Goal: Information Seeking & Learning: Learn about a topic

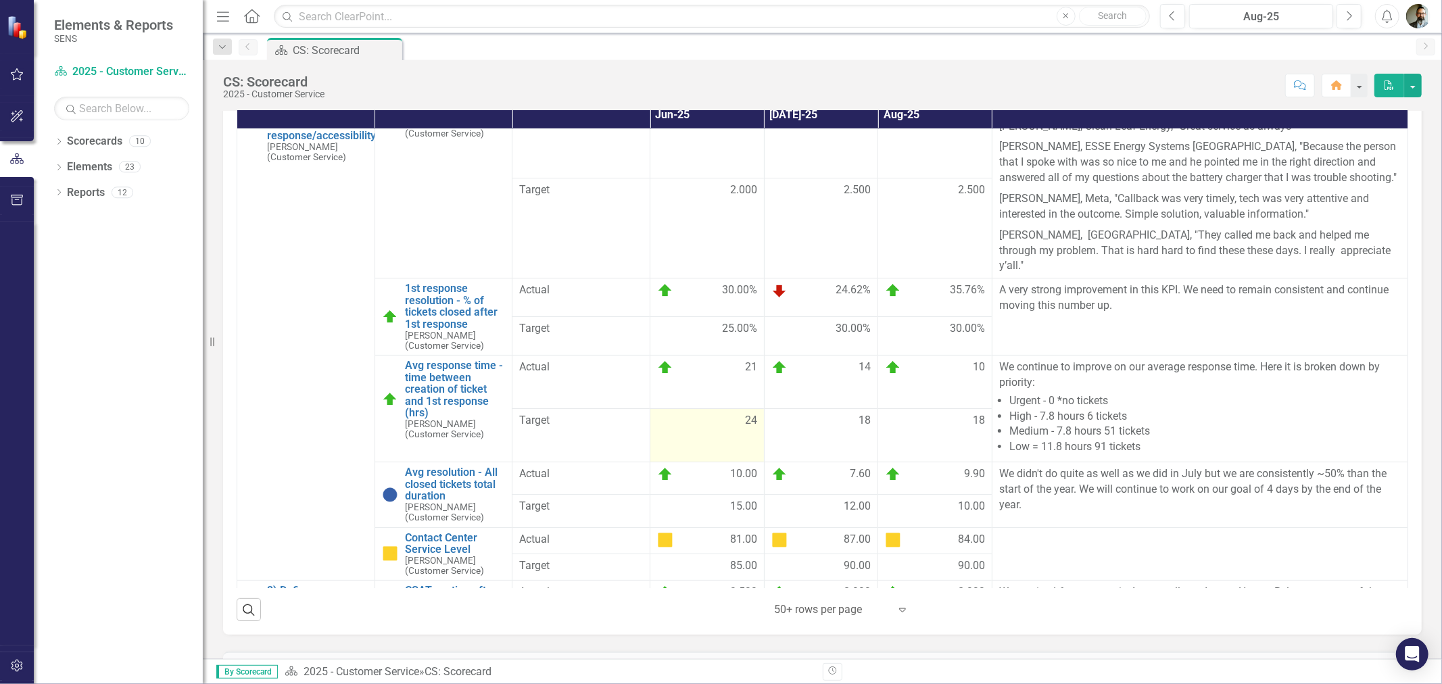
scroll to position [75, 0]
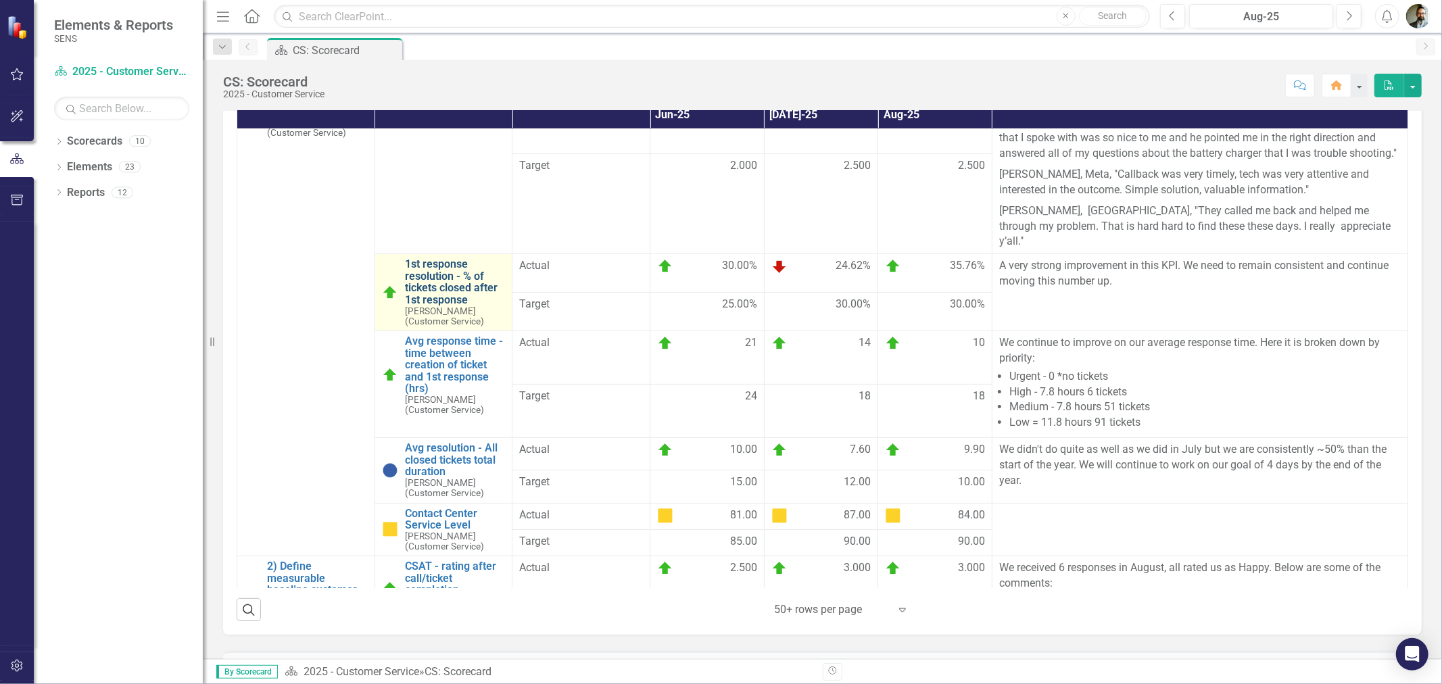
click at [460, 272] on link "1st response resolution - % of tickets closed after 1st response" at bounding box center [455, 281] width 101 height 47
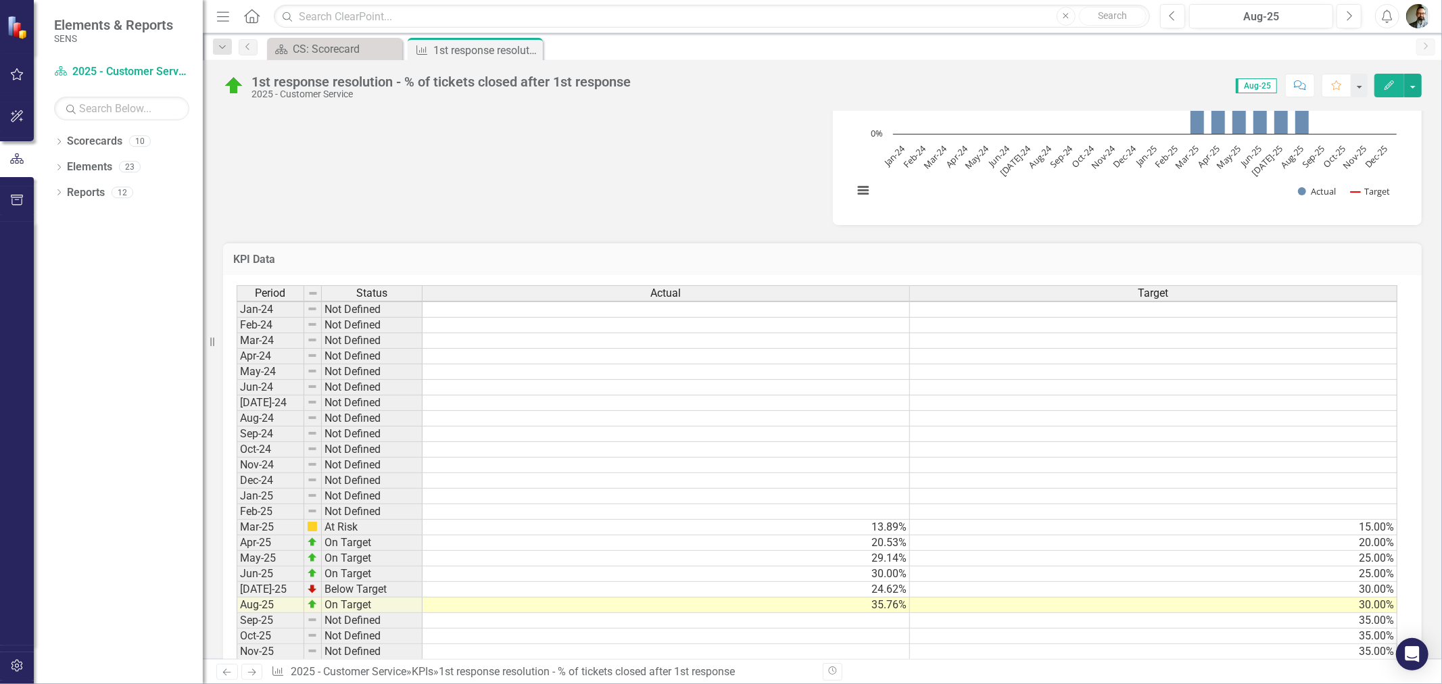
scroll to position [1, 0]
click at [531, 49] on icon "Close" at bounding box center [530, 50] width 14 height 11
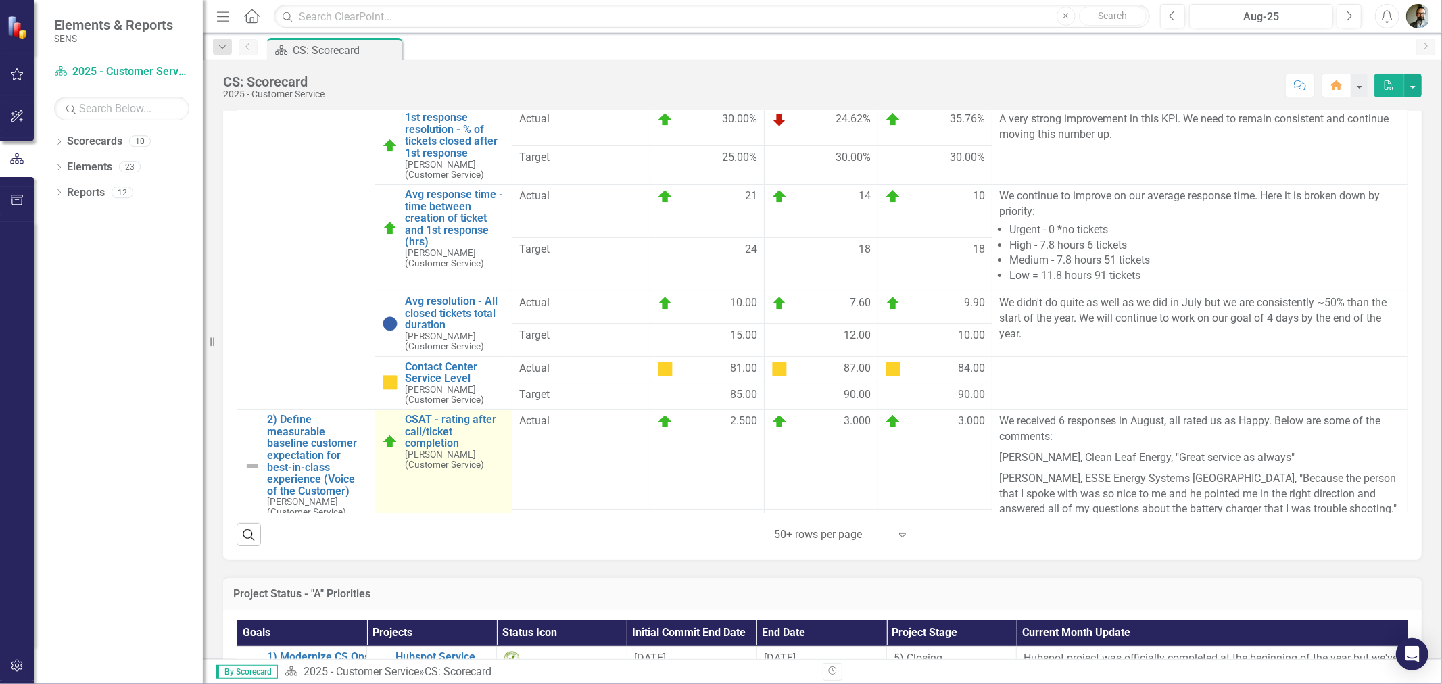
scroll to position [150, 0]
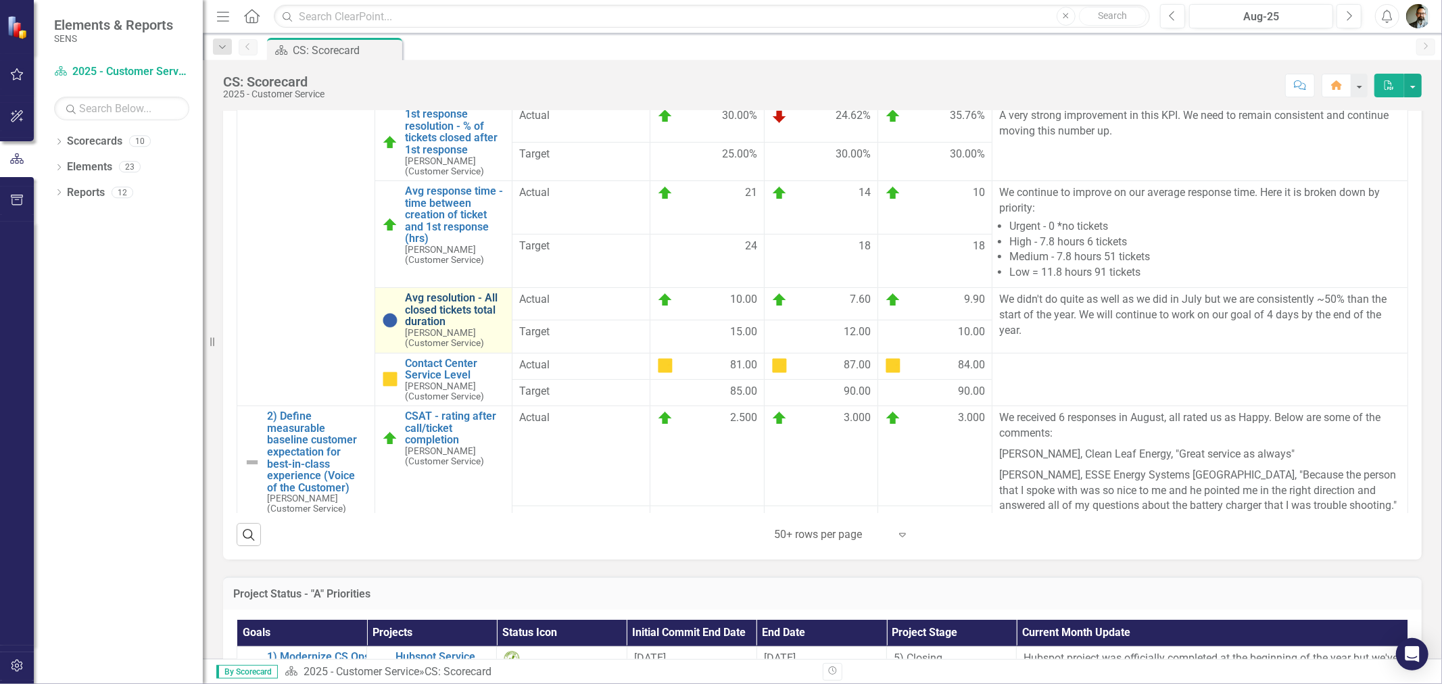
click at [463, 311] on link "Avg resolution - All closed tickets total duration" at bounding box center [455, 310] width 101 height 36
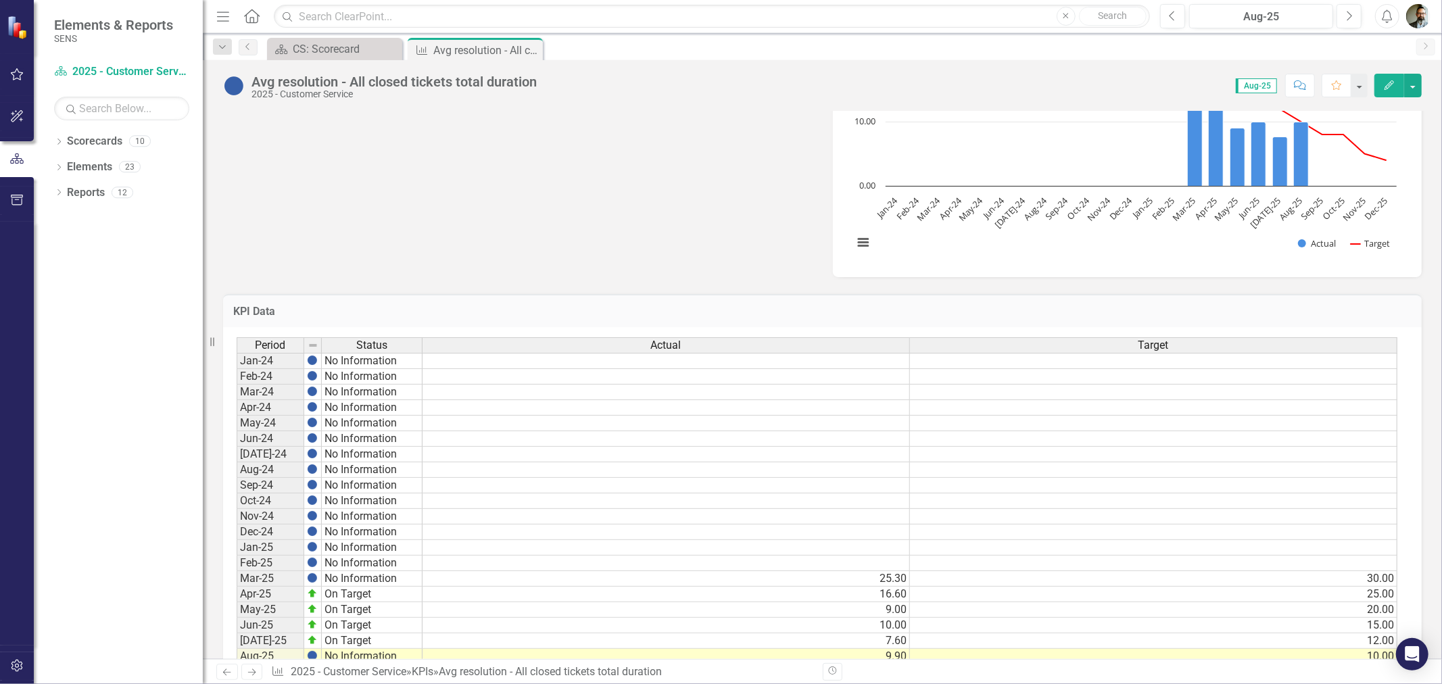
scroll to position [784, 0]
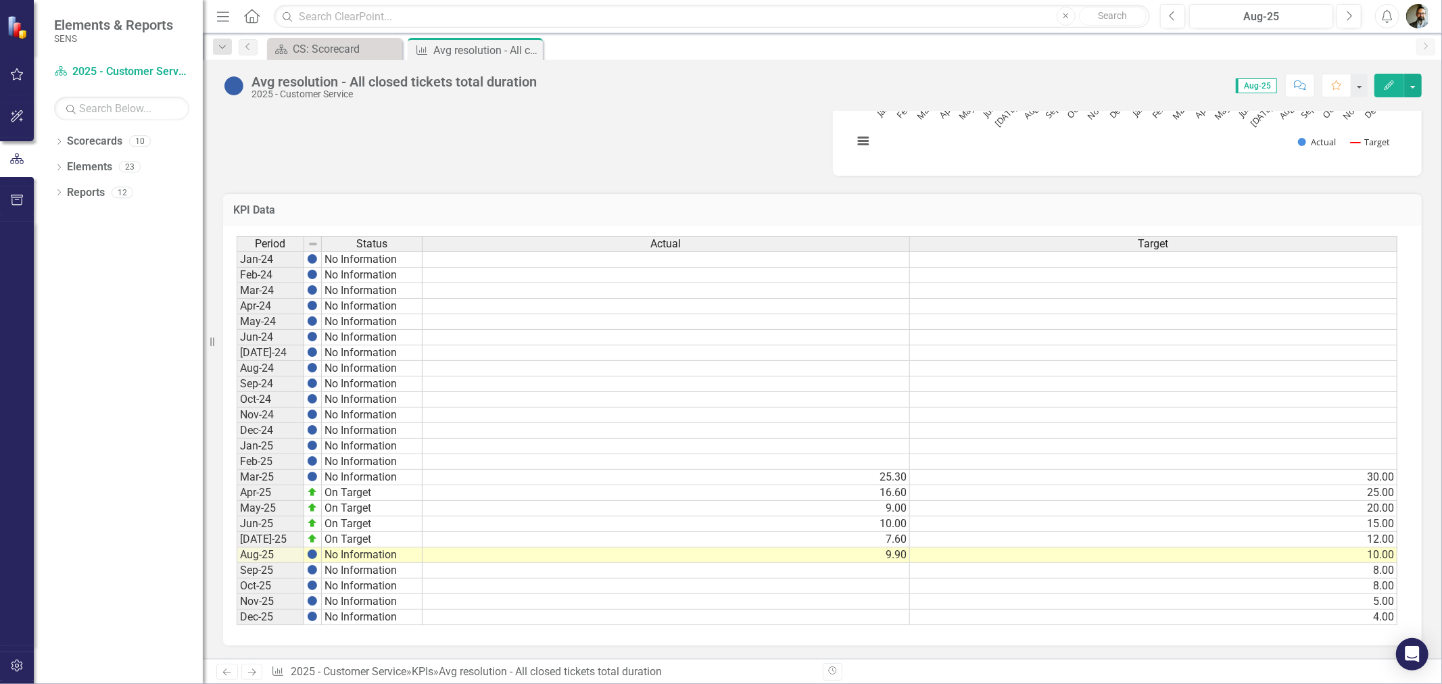
click at [0, 0] on icon "Close" at bounding box center [0, 0] width 0 height 0
